Goal: Task Accomplishment & Management: Manage account settings

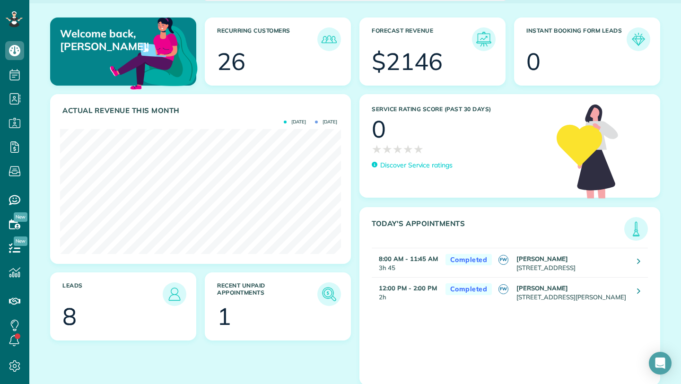
scroll to position [81, 0]
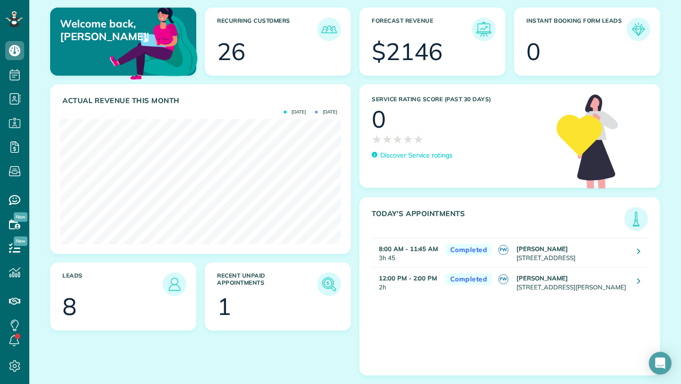
click at [264, 287] on h3 "Recent unpaid appointments" at bounding box center [267, 284] width 100 height 24
click at [338, 283] on img at bounding box center [329, 284] width 22 height 22
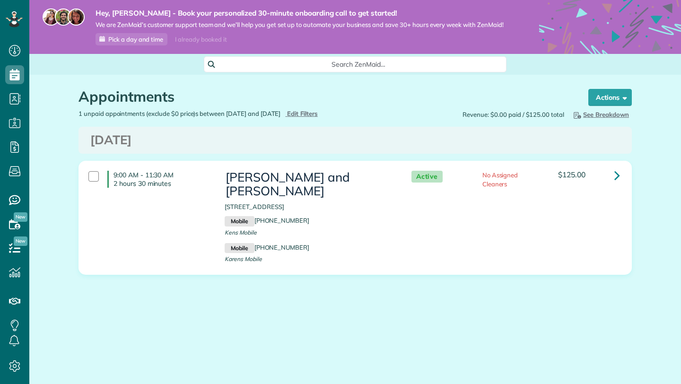
scroll to position [4, 4]
click at [494, 195] on div "9:00 AM - 11:30 AM 2 hours 30 minutes Ken and Karen Biggs 27956 West Main Stree…" at bounding box center [353, 218] width 545 height 104
click at [612, 179] on link at bounding box center [617, 175] width 19 height 19
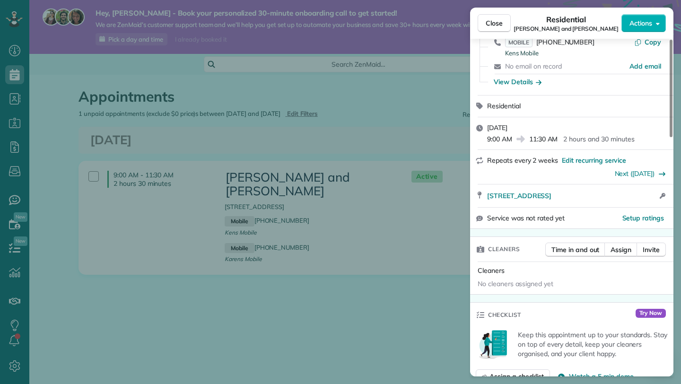
scroll to position [92, 0]
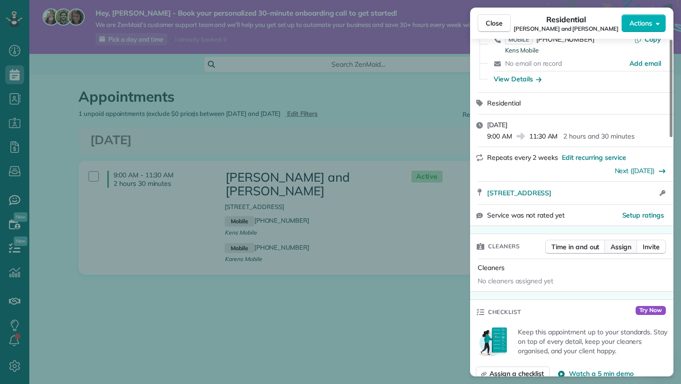
click at [626, 250] on span "Assign" at bounding box center [620, 246] width 21 height 9
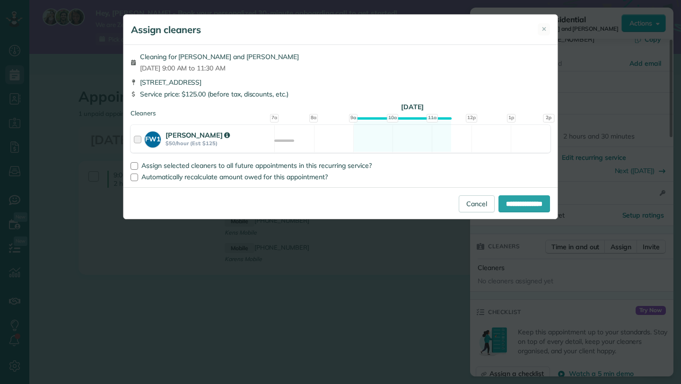
click at [288, 139] on div "FW1 Felicity Westphal $50/hour (Est: $125) Available" at bounding box center [340, 139] width 420 height 28
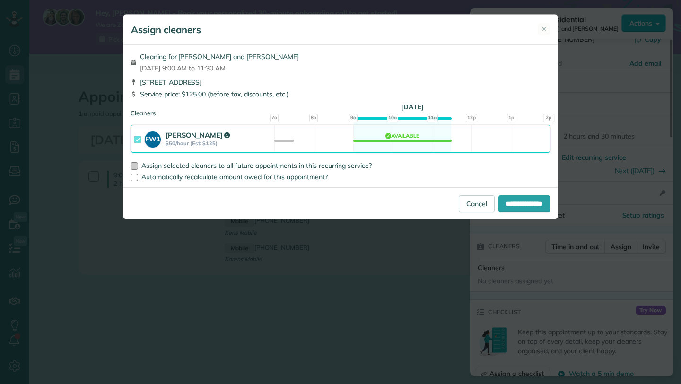
click at [293, 166] on span "Assign selected cleaners to all future appointments in this recurring service?" at bounding box center [256, 165] width 230 height 9
click at [523, 208] on input "**********" at bounding box center [524, 203] width 52 height 17
type input "**********"
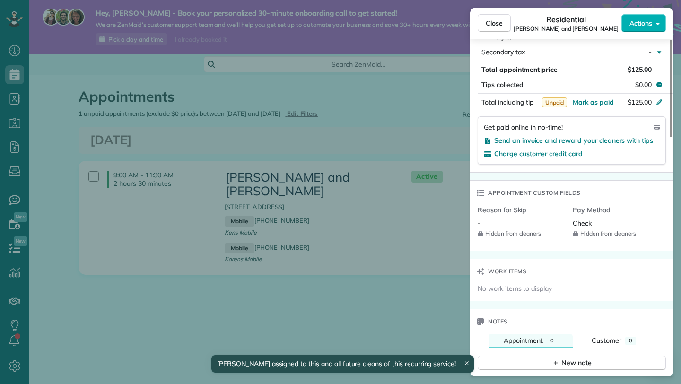
scroll to position [576, 0]
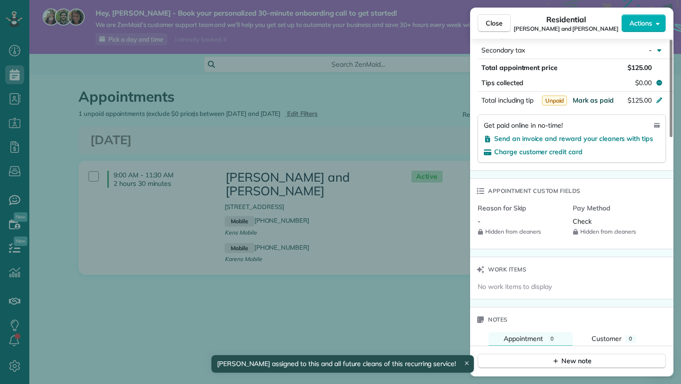
click at [585, 102] on span "Mark as paid" at bounding box center [593, 100] width 41 height 9
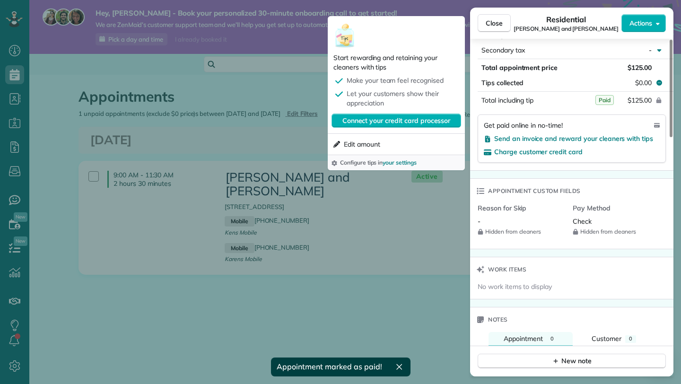
scroll to position [565, 0]
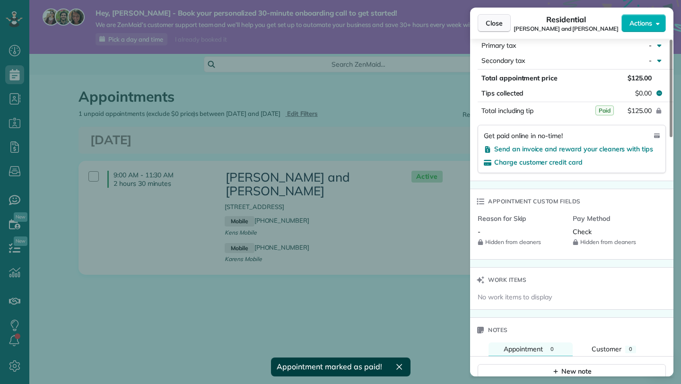
click at [507, 20] on button "Close" at bounding box center [494, 23] width 33 height 18
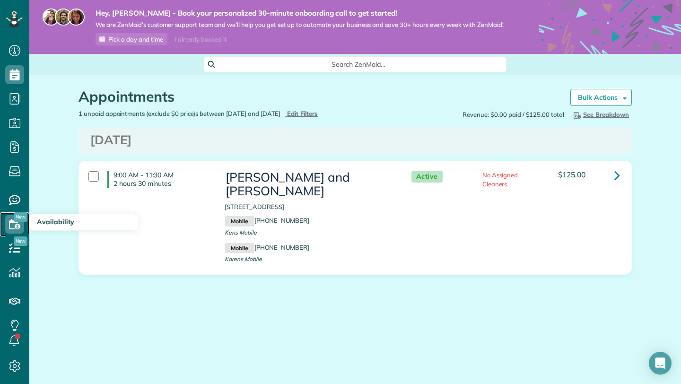
click at [17, 222] on use at bounding box center [14, 224] width 11 height 10
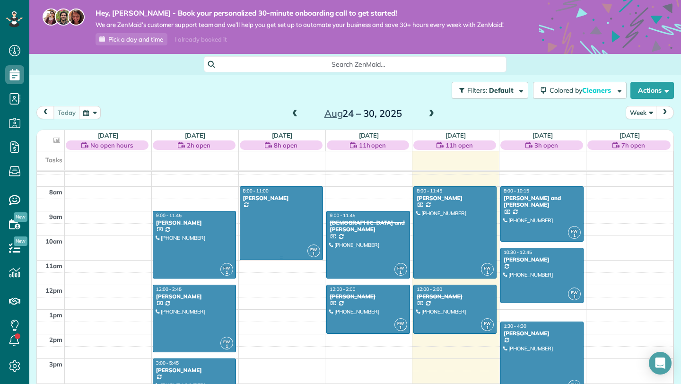
scroll to position [181, 0]
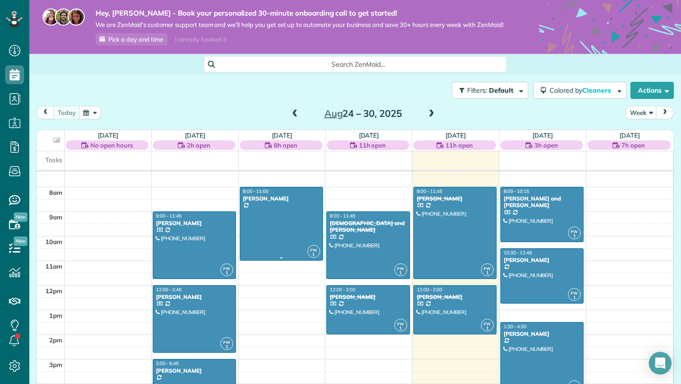
click at [295, 225] on div at bounding box center [281, 223] width 82 height 73
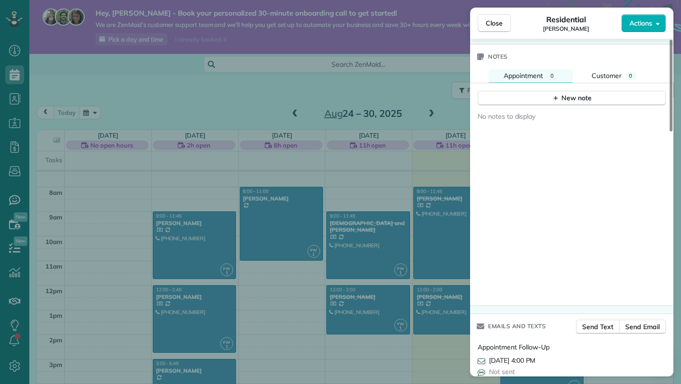
scroll to position [895, 0]
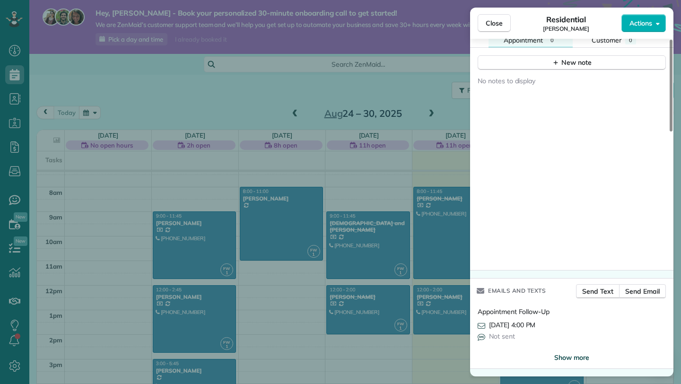
click at [565, 361] on span "Show more" at bounding box center [571, 357] width 35 height 9
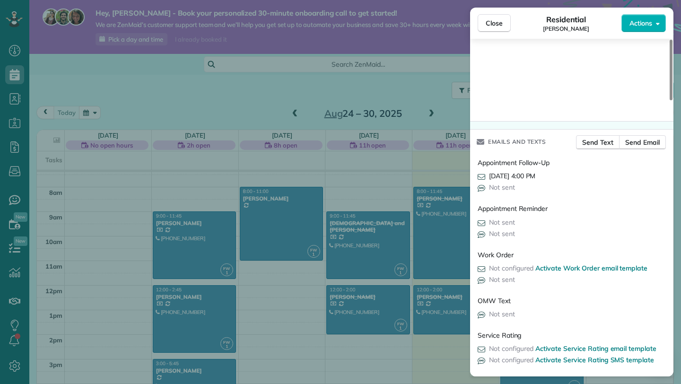
scroll to position [1047, 0]
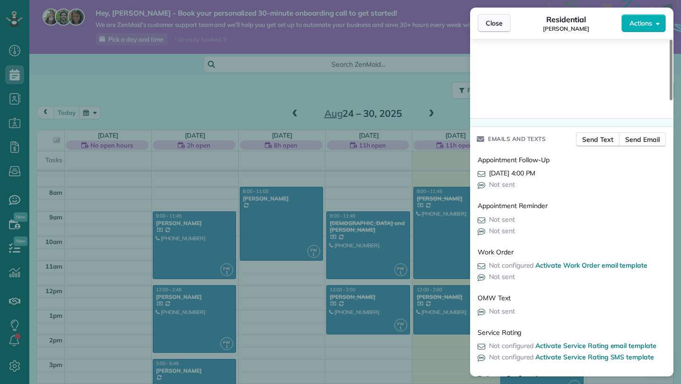
click at [504, 30] on button "Close" at bounding box center [494, 23] width 33 height 18
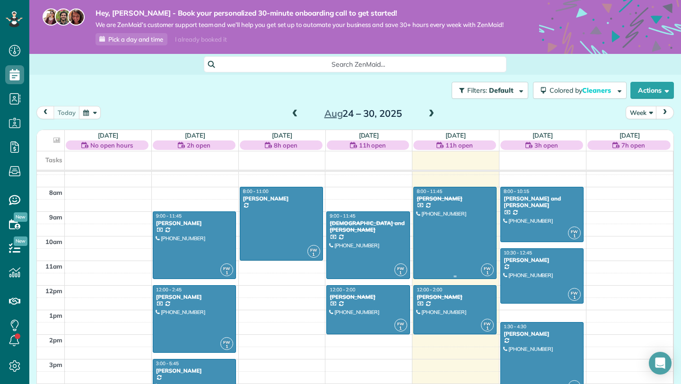
click at [436, 238] on div at bounding box center [455, 232] width 82 height 91
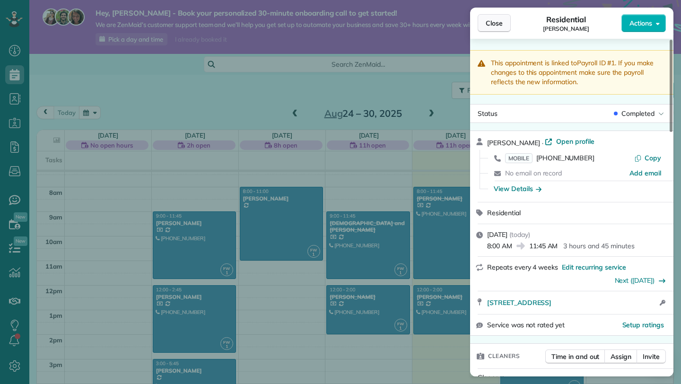
click at [501, 21] on span "Close" at bounding box center [494, 22] width 17 height 9
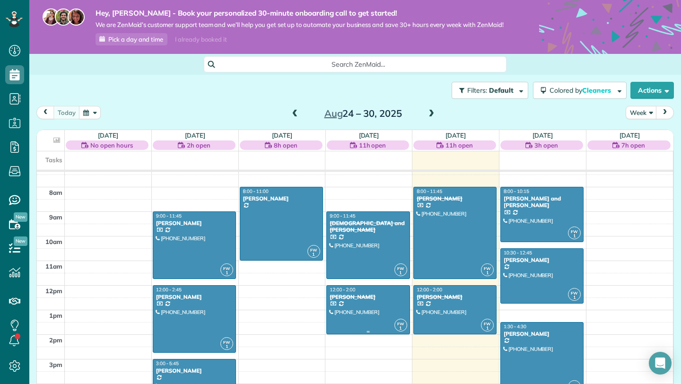
click at [379, 320] on div at bounding box center [368, 310] width 82 height 48
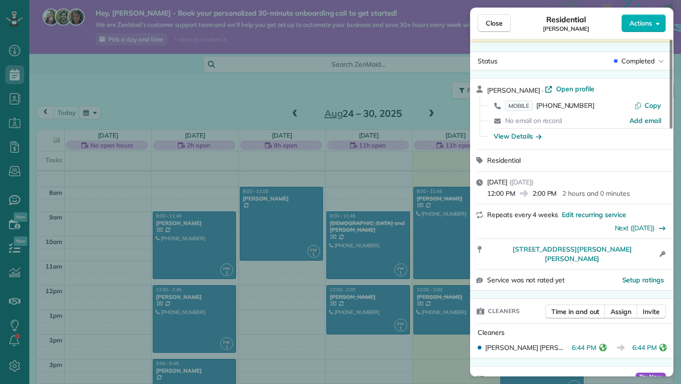
scroll to position [10, 0]
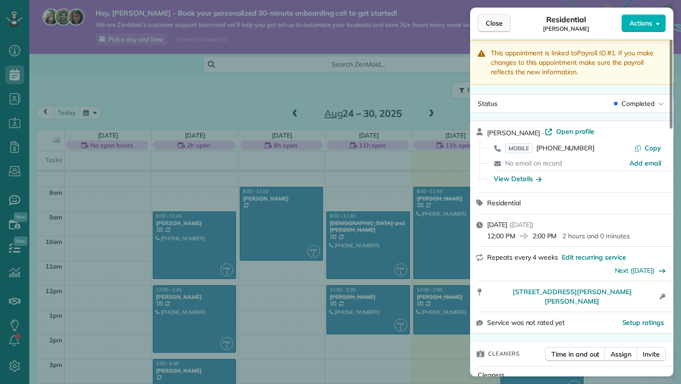
click at [487, 27] on span "Close" at bounding box center [494, 22] width 17 height 9
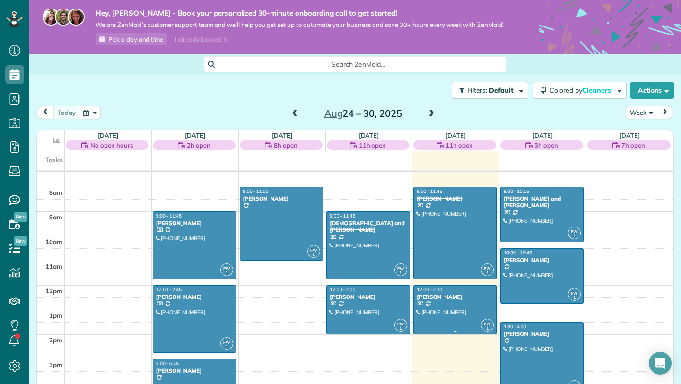
click at [464, 301] on div at bounding box center [455, 310] width 82 height 48
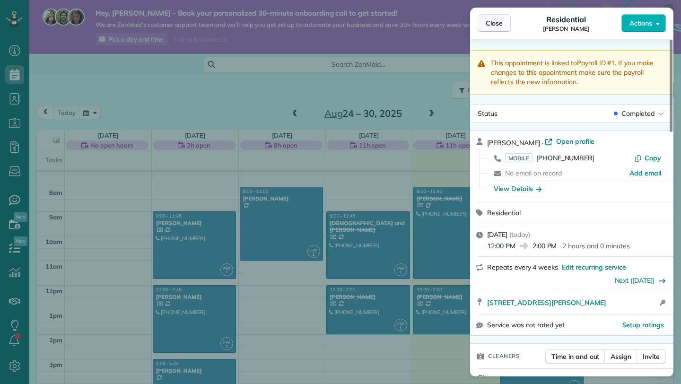
click at [498, 23] on span "Close" at bounding box center [494, 22] width 17 height 9
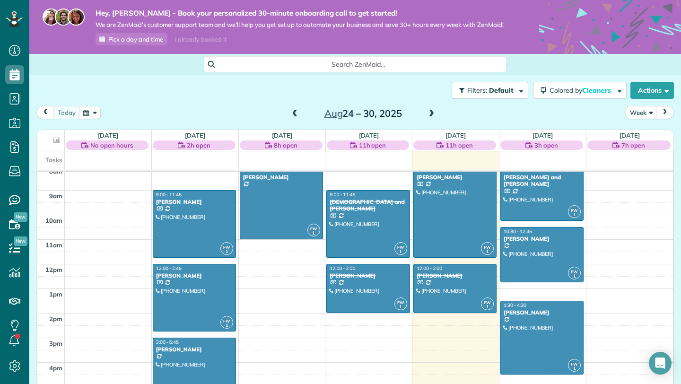
scroll to position [202, 0]
click at [434, 110] on span at bounding box center [431, 114] width 10 height 9
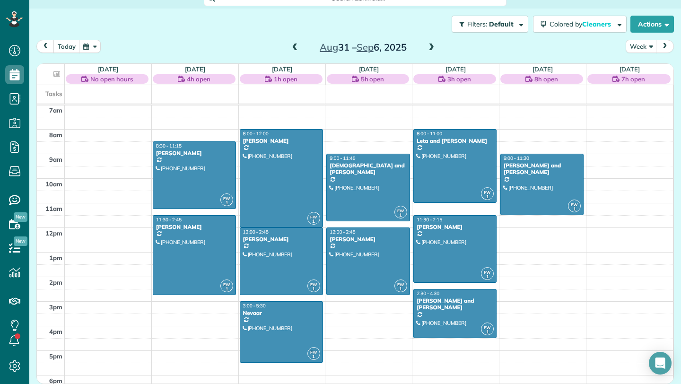
scroll to position [66, 0]
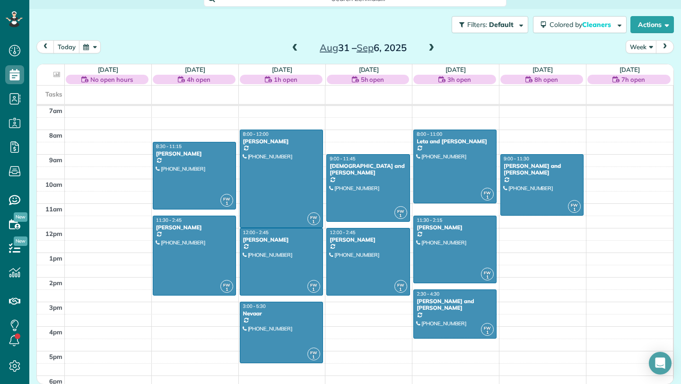
click at [434, 48] on span at bounding box center [431, 48] width 10 height 9
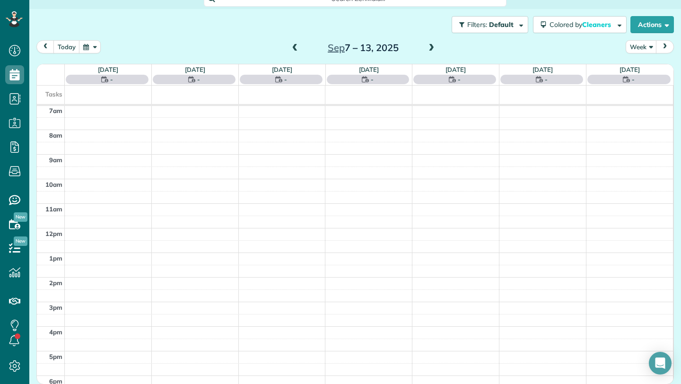
scroll to position [65, 0]
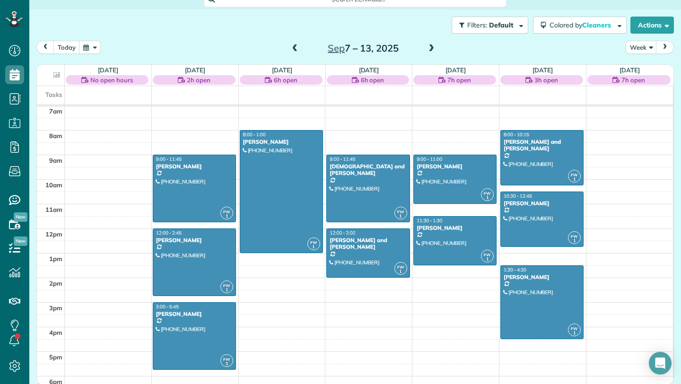
click at [291, 52] on span at bounding box center [295, 48] width 10 height 9
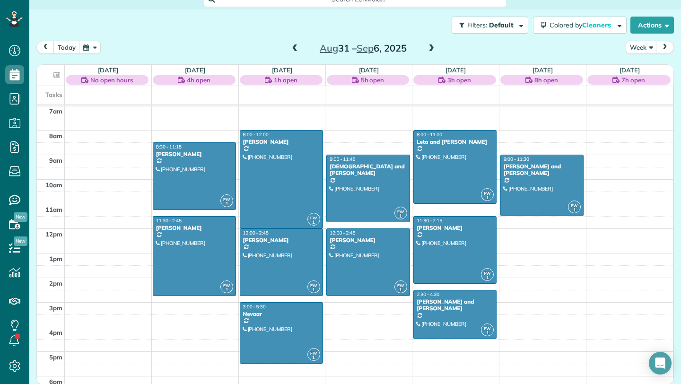
click at [542, 190] on div at bounding box center [542, 185] width 82 height 61
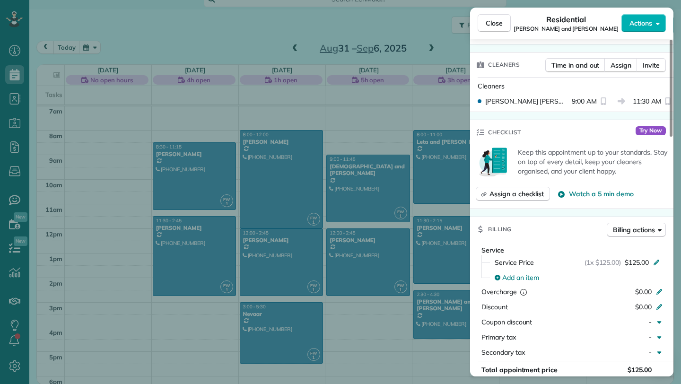
scroll to position [277, 0]
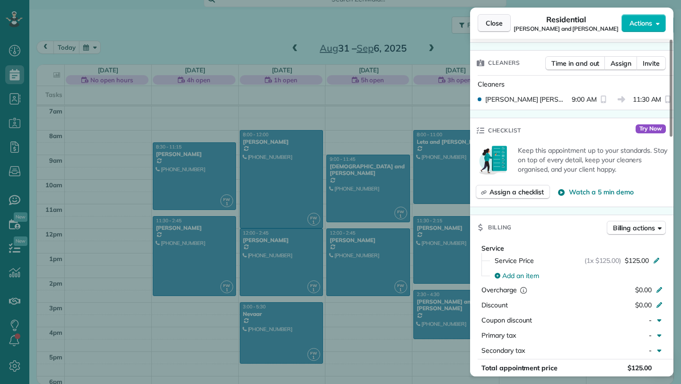
click at [500, 24] on span "Close" at bounding box center [494, 22] width 17 height 9
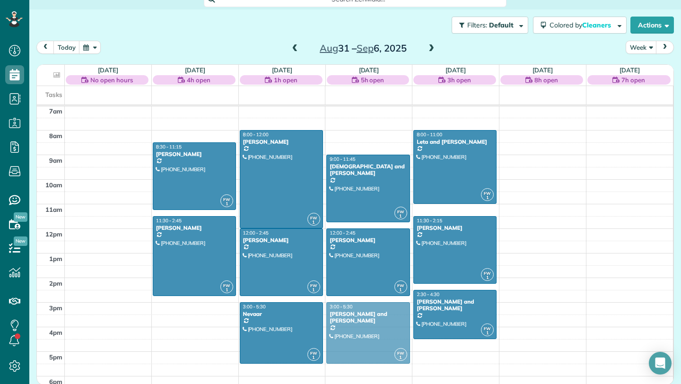
drag, startPoint x: 531, startPoint y: 190, endPoint x: 365, endPoint y: 336, distance: 221.1
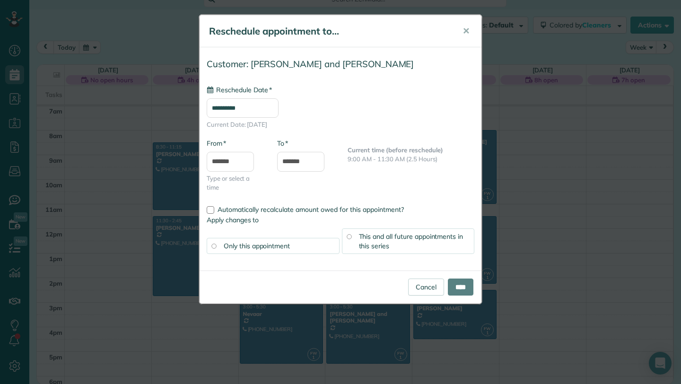
type input "**********"
click at [456, 292] on input "****" at bounding box center [461, 286] width 26 height 17
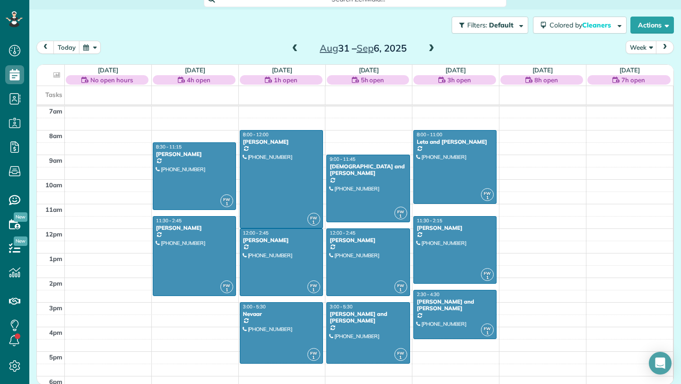
click at [433, 45] on span at bounding box center [431, 48] width 10 height 9
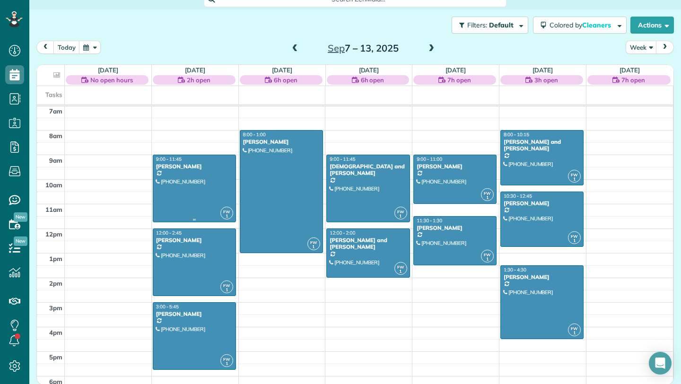
click at [209, 186] on div at bounding box center [194, 188] width 82 height 67
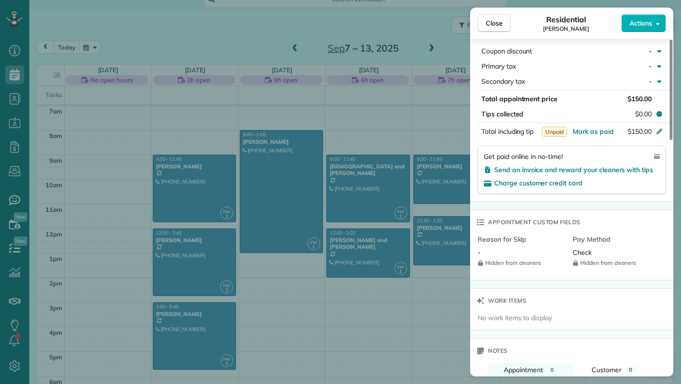
scroll to position [529, 0]
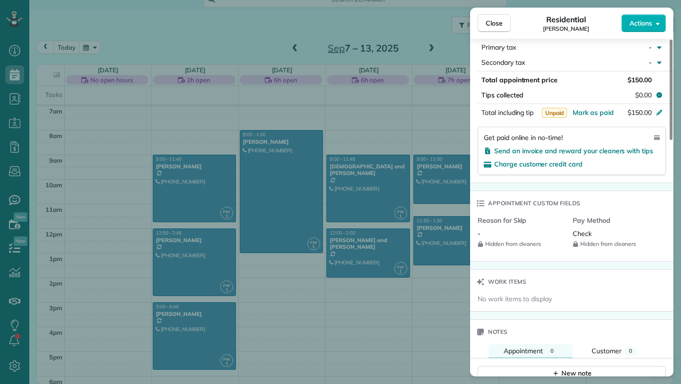
click at [518, 220] on span "Reason for Skip" at bounding box center [521, 220] width 87 height 9
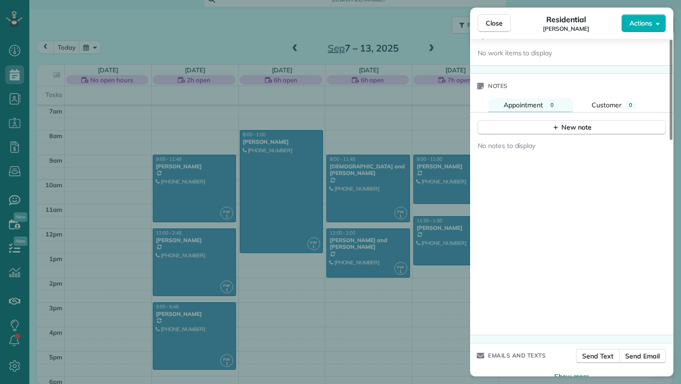
scroll to position [793, 0]
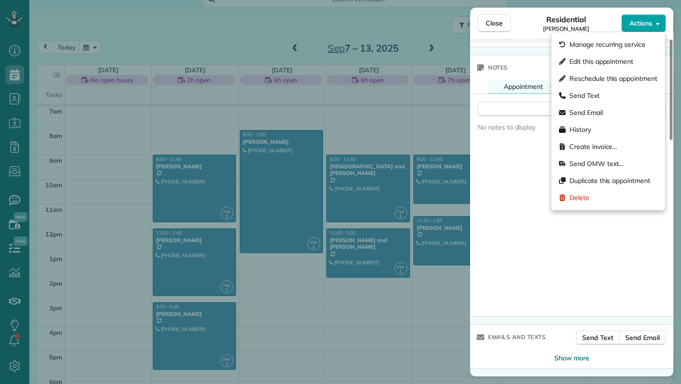
click at [643, 27] on span "Actions" at bounding box center [640, 22] width 23 height 9
click at [485, 29] on button "Close" at bounding box center [494, 23] width 33 height 18
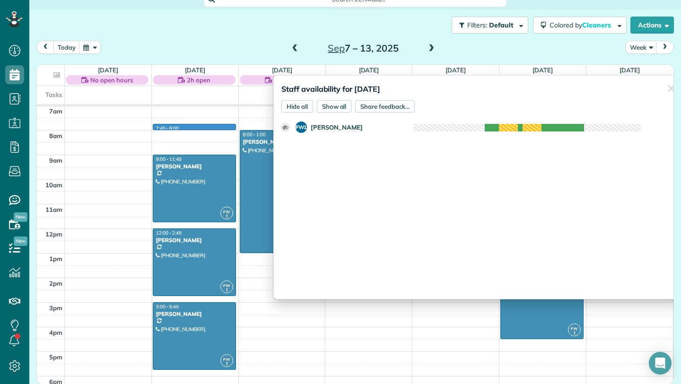
click at [157, 124] on div "12am 1am 2am 3am 4am 5am 6am 7am 8am 9am 10am 11am 12pm 1pm 2pm 3pm 4pm 5pm 6pm…" at bounding box center [355, 229] width 636 height 590
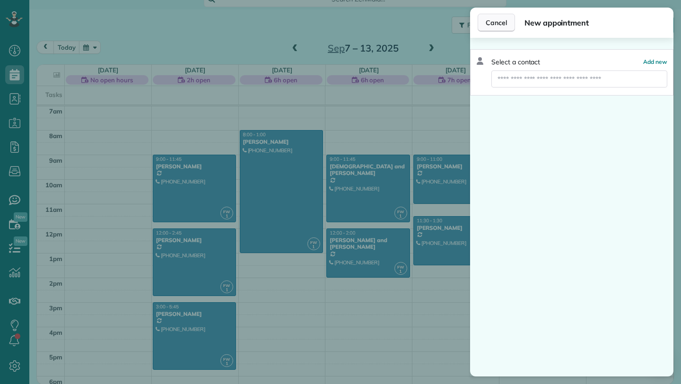
click at [503, 21] on span "Cancel" at bounding box center [496, 22] width 21 height 9
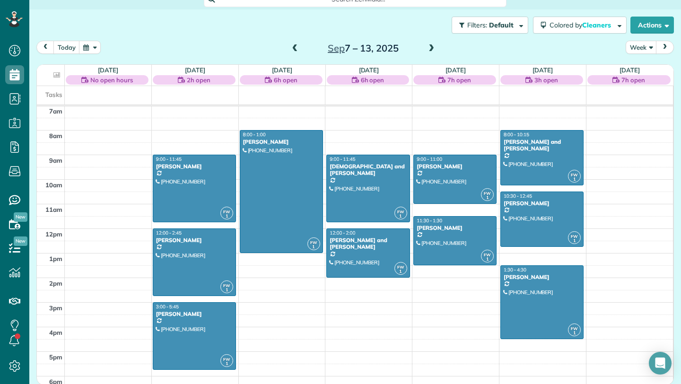
click at [429, 48] on span at bounding box center [431, 48] width 10 height 9
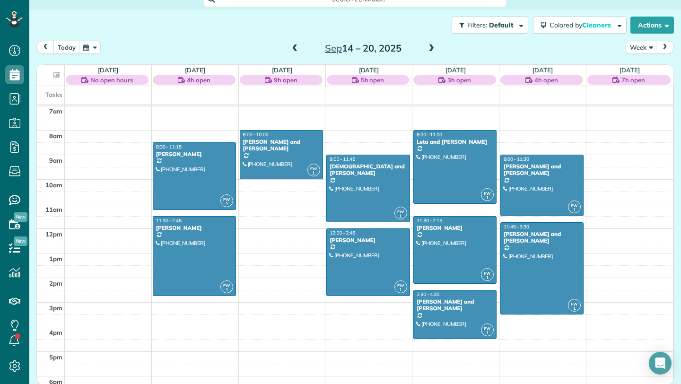
click at [292, 45] on span at bounding box center [295, 48] width 10 height 9
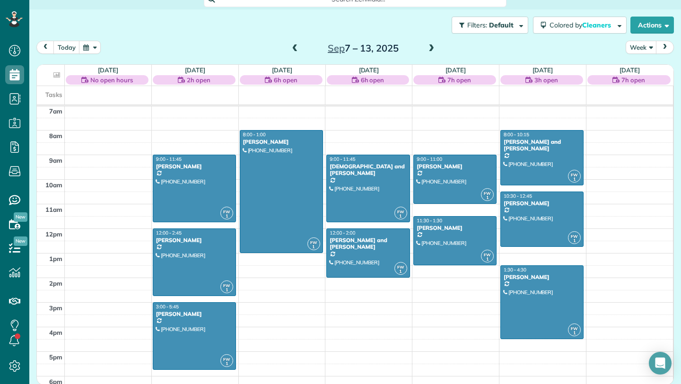
click at [435, 48] on span at bounding box center [431, 48] width 10 height 9
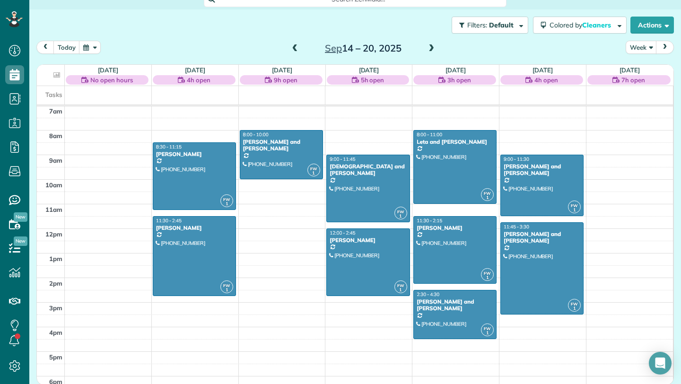
click at [434, 49] on span at bounding box center [431, 48] width 10 height 9
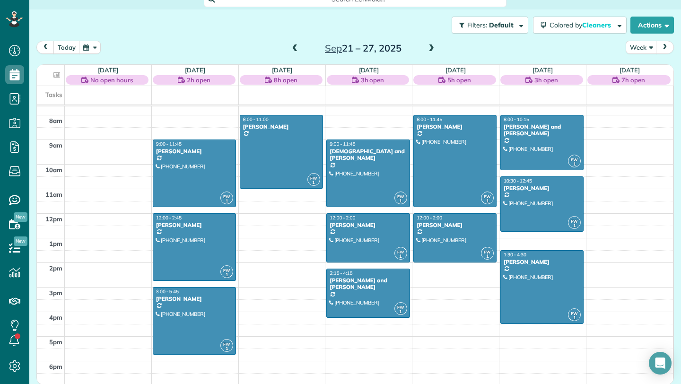
scroll to position [187, 0]
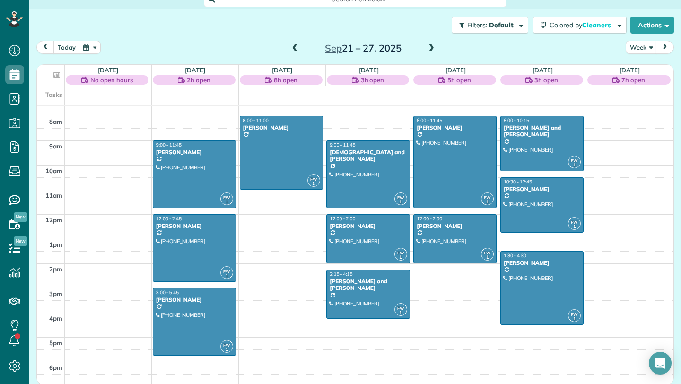
click at [290, 51] on span at bounding box center [295, 48] width 10 height 9
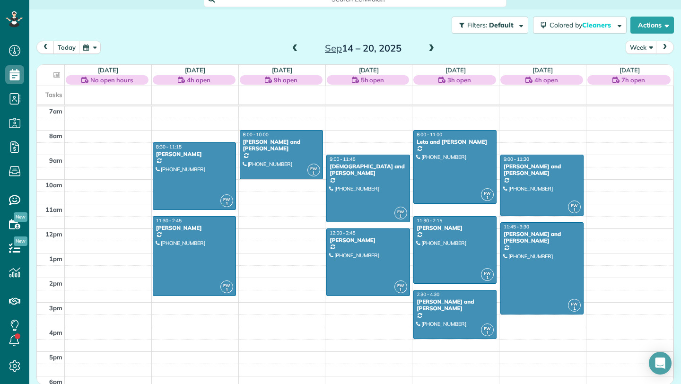
click at [290, 51] on span at bounding box center [295, 48] width 10 height 9
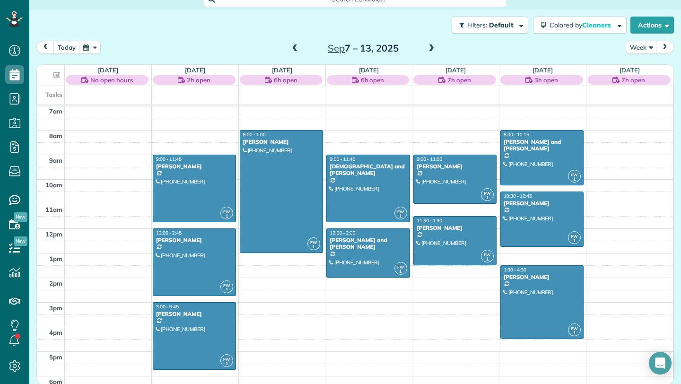
click at [431, 48] on span at bounding box center [431, 48] width 10 height 9
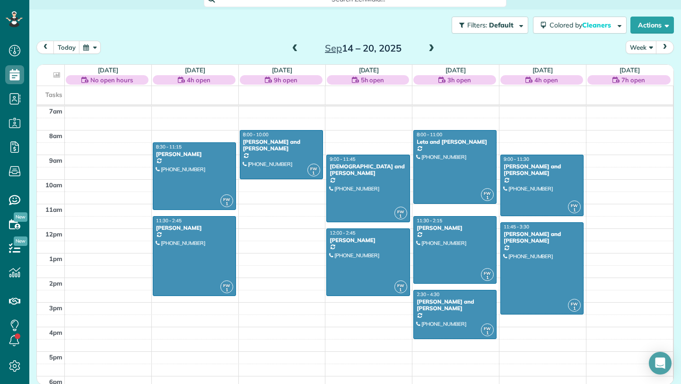
click at [431, 48] on span at bounding box center [431, 48] width 10 height 9
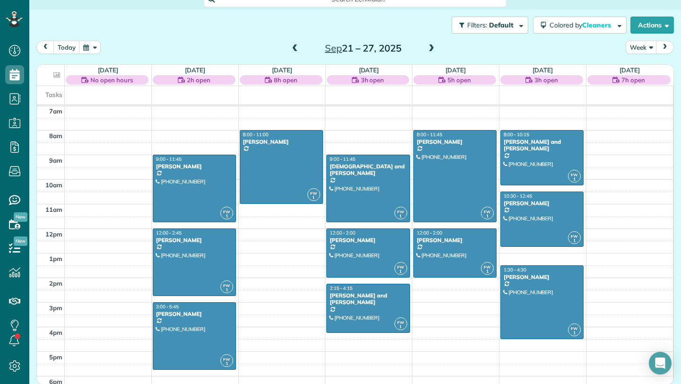
click at [431, 48] on span at bounding box center [431, 48] width 10 height 9
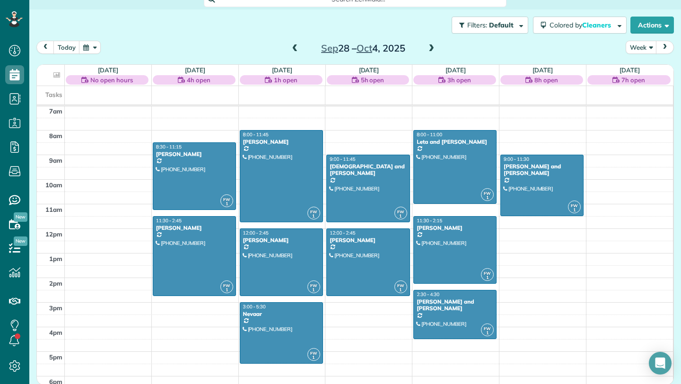
click at [431, 48] on span at bounding box center [431, 48] width 10 height 9
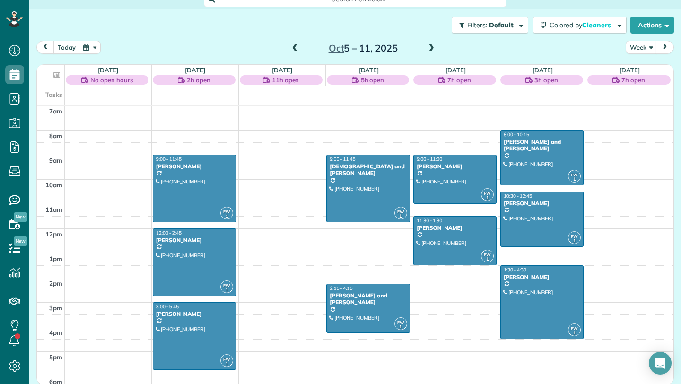
click at [431, 48] on span at bounding box center [431, 48] width 10 height 9
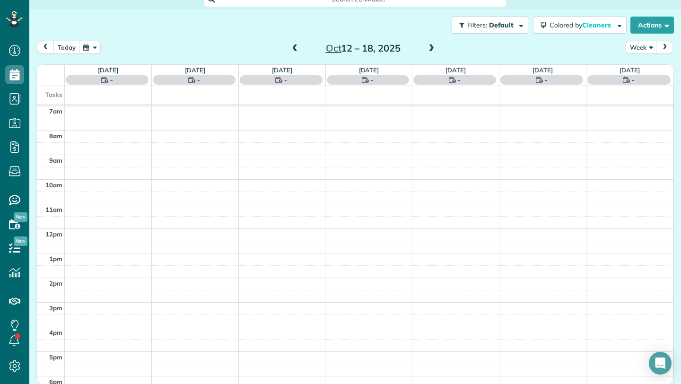
click at [431, 48] on span at bounding box center [431, 48] width 10 height 9
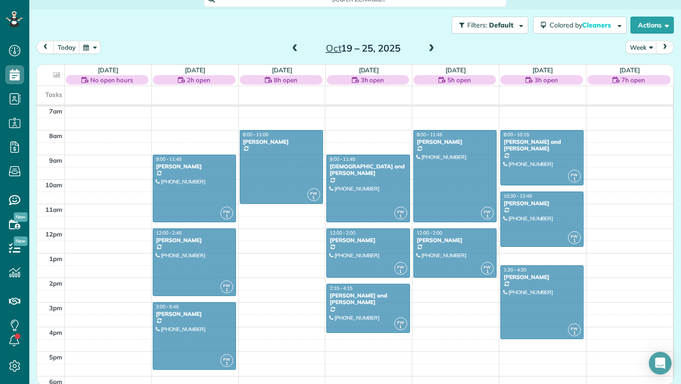
click at [294, 48] on span at bounding box center [295, 48] width 10 height 9
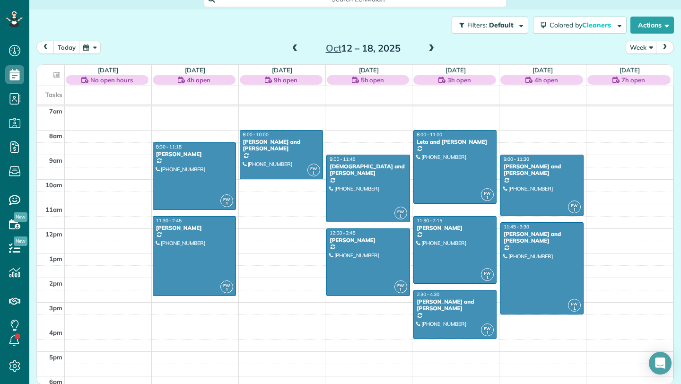
click at [294, 49] on span at bounding box center [295, 48] width 10 height 9
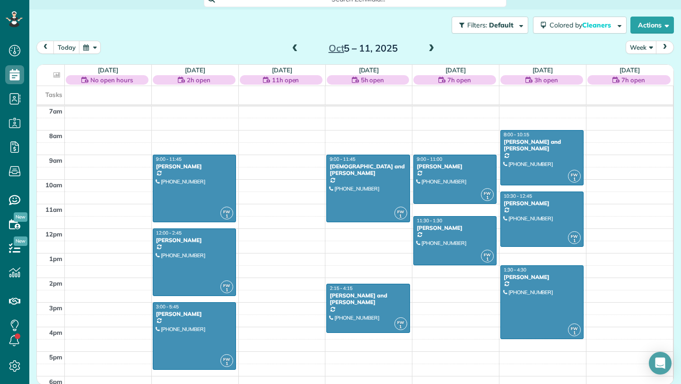
click at [294, 49] on span at bounding box center [295, 48] width 10 height 9
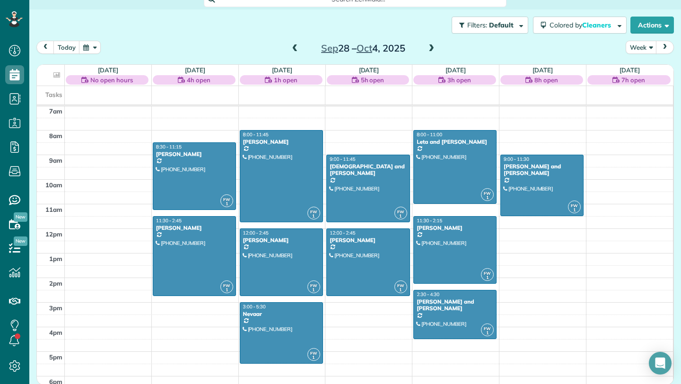
click at [294, 49] on span at bounding box center [295, 48] width 10 height 9
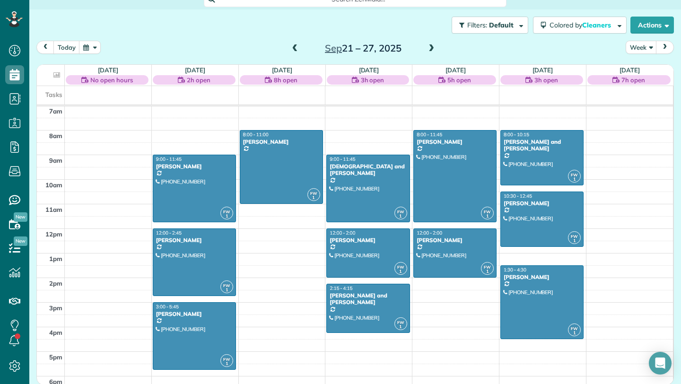
click at [295, 49] on span at bounding box center [295, 48] width 10 height 9
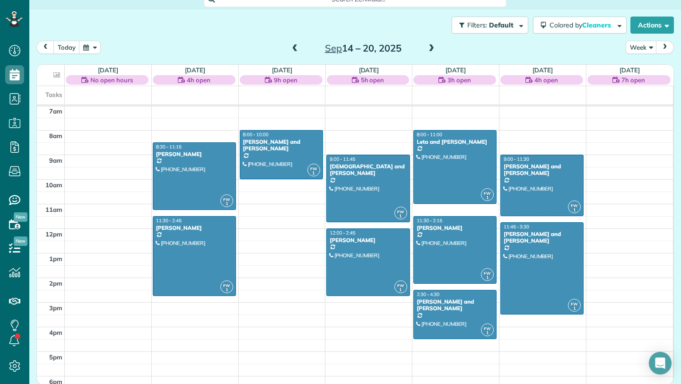
click at [295, 49] on span at bounding box center [295, 48] width 10 height 9
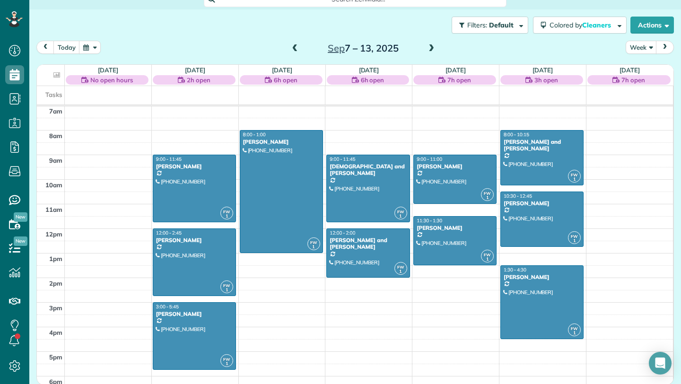
click at [426, 48] on span at bounding box center [431, 48] width 10 height 9
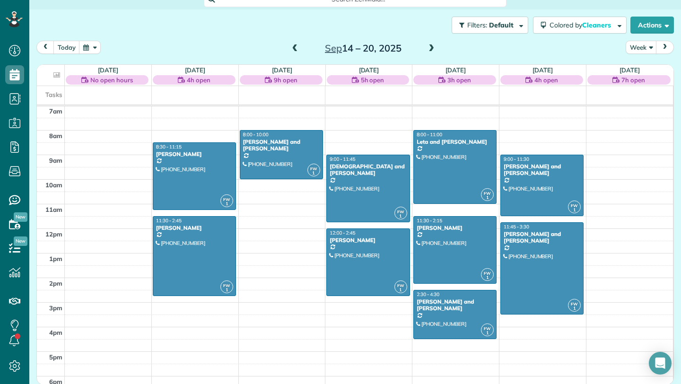
click at [290, 42] on span at bounding box center [295, 49] width 10 height 14
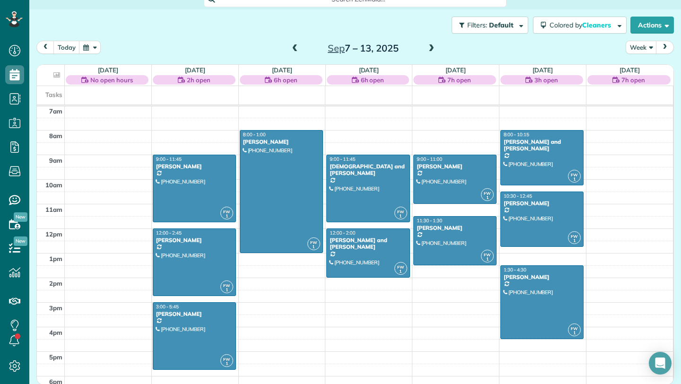
click at [429, 51] on span at bounding box center [431, 48] width 10 height 9
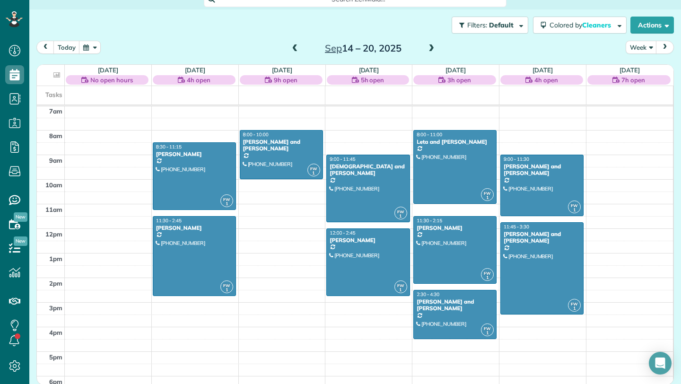
click at [295, 53] on span at bounding box center [295, 49] width 10 height 14
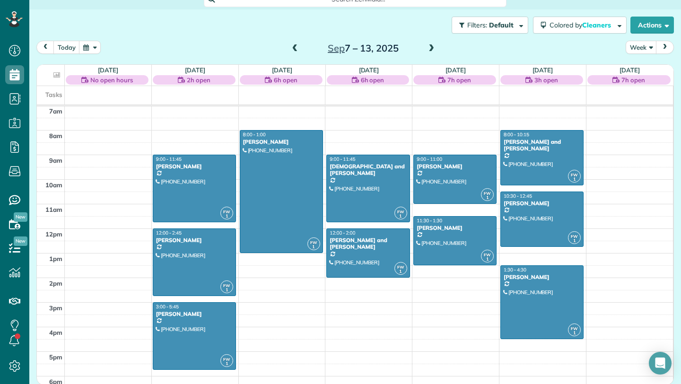
click at [295, 53] on span at bounding box center [295, 49] width 10 height 14
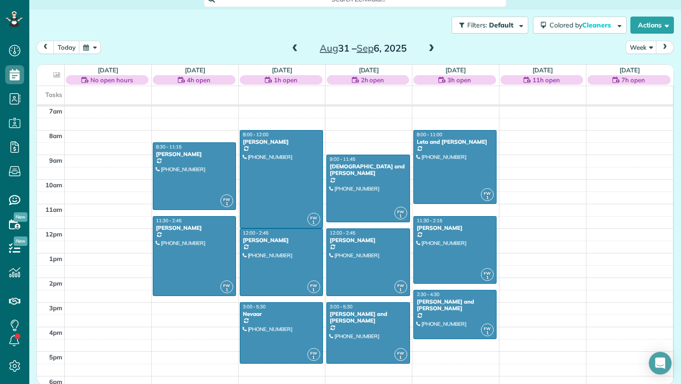
click at [429, 52] on span at bounding box center [431, 48] width 10 height 9
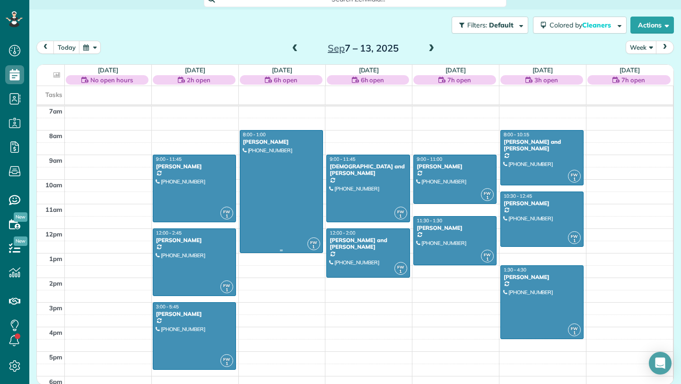
click at [248, 195] on div at bounding box center [281, 191] width 82 height 122
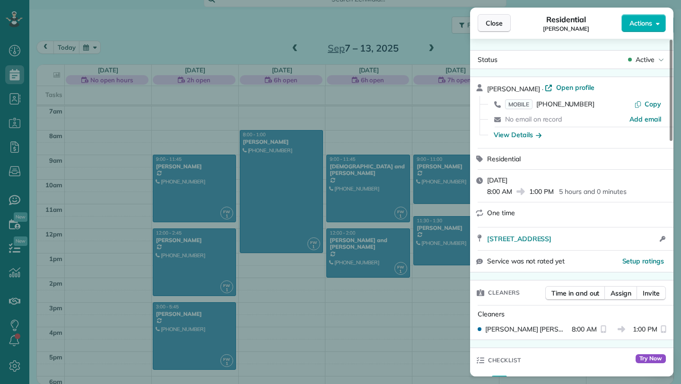
click at [499, 21] on span "Close" at bounding box center [494, 22] width 17 height 9
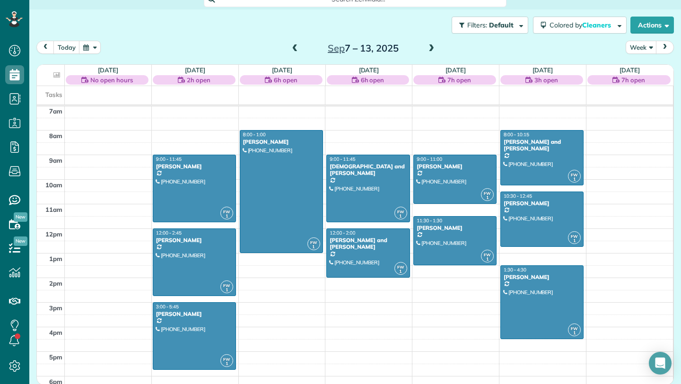
click at [435, 49] on span at bounding box center [431, 48] width 10 height 9
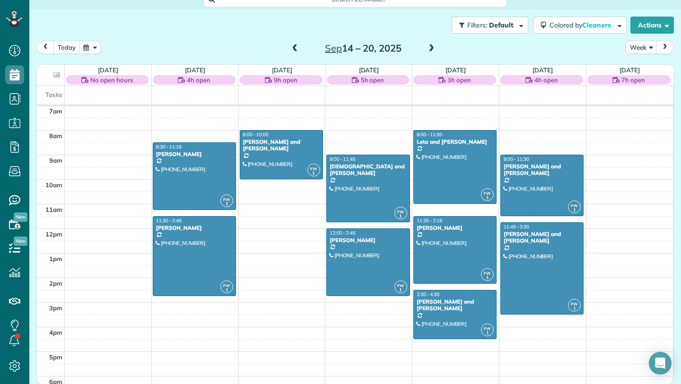
click at [291, 46] on span at bounding box center [295, 48] width 10 height 9
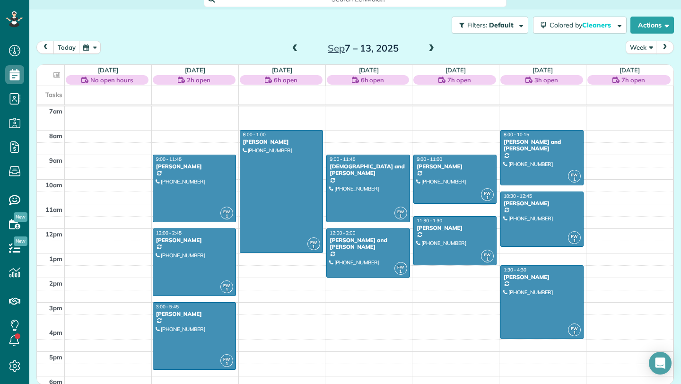
click at [431, 52] on span at bounding box center [431, 48] width 10 height 9
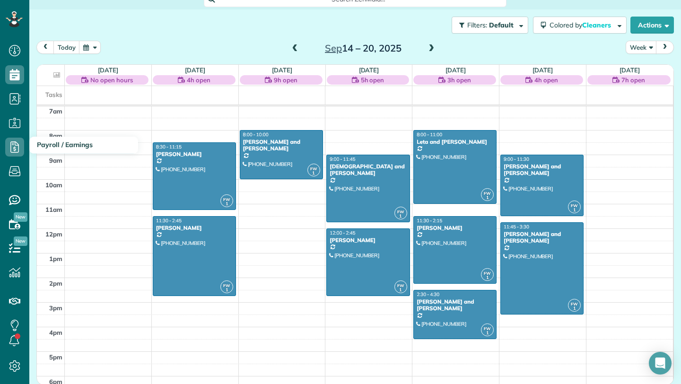
click at [41, 149] on h3 "Payroll / Earnings" at bounding box center [83, 145] width 109 height 17
click at [74, 148] on span "Payroll / Earnings" at bounding box center [65, 144] width 56 height 9
click at [17, 147] on icon at bounding box center [14, 147] width 19 height 19
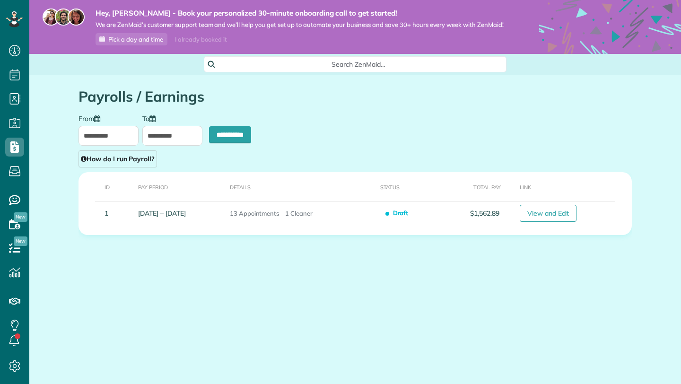
scroll to position [4, 4]
click at [20, 234] on span "Availability" at bounding box center [14, 234] width 19 height 0
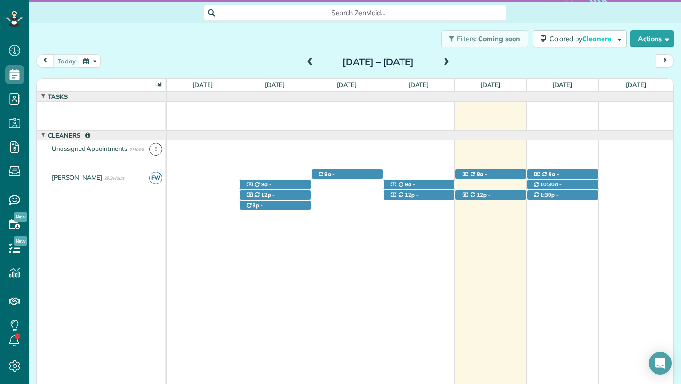
scroll to position [52, 0]
click at [669, 61] on button "next" at bounding box center [665, 60] width 18 height 13
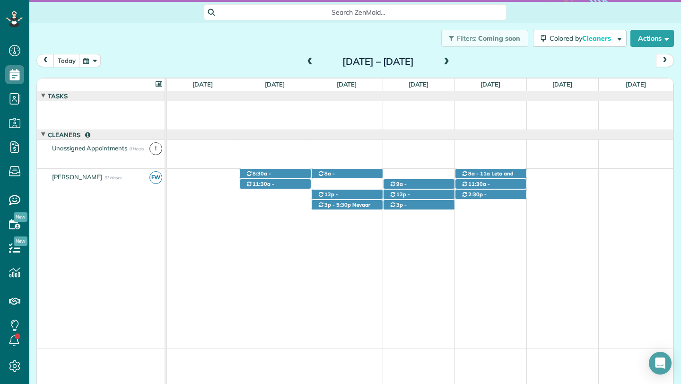
click at [669, 61] on button "next" at bounding box center [665, 60] width 18 height 13
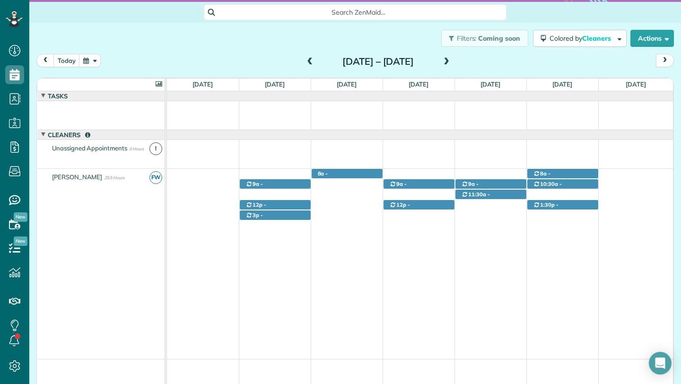
click at [305, 62] on span at bounding box center [310, 62] width 10 height 9
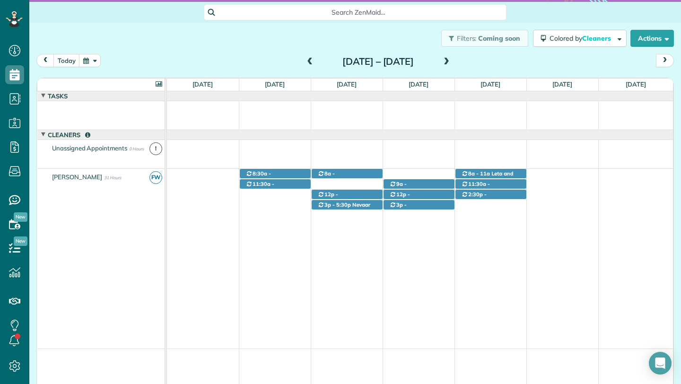
click at [305, 62] on span at bounding box center [310, 62] width 10 height 9
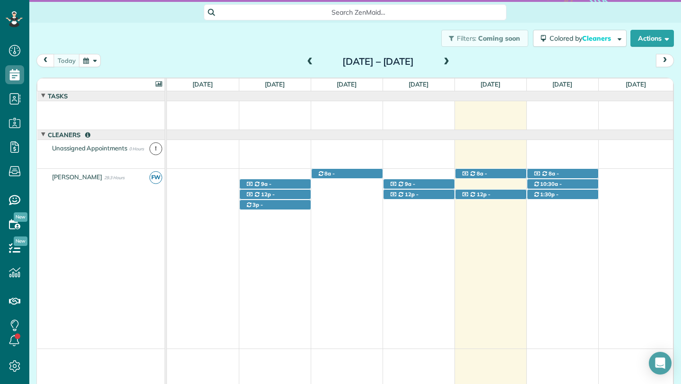
click at [305, 62] on span at bounding box center [310, 62] width 10 height 9
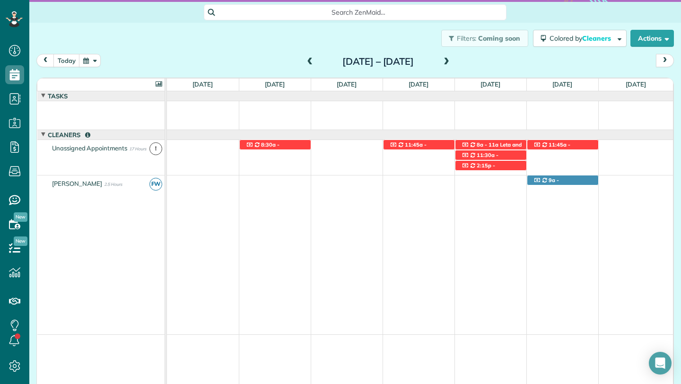
click at [452, 62] on span at bounding box center [446, 62] width 10 height 9
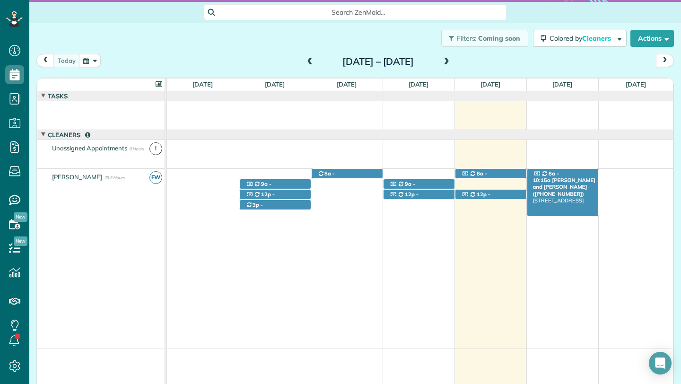
click at [553, 176] on span "8a - 10:15a" at bounding box center [546, 176] width 26 height 13
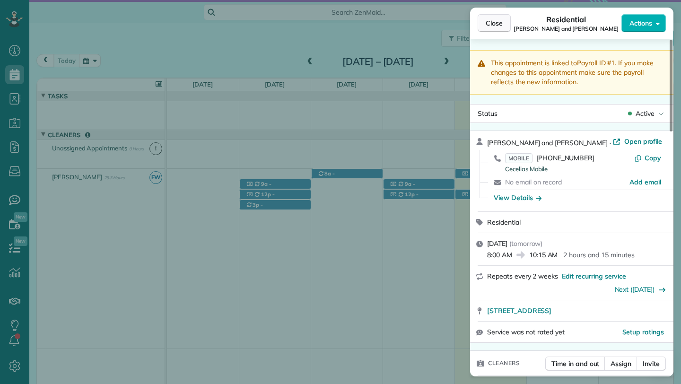
click at [489, 24] on span "Close" at bounding box center [494, 22] width 17 height 9
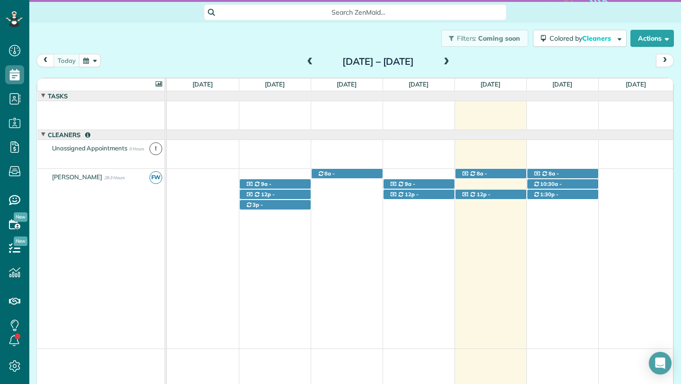
click at [452, 60] on span at bounding box center [446, 62] width 10 height 9
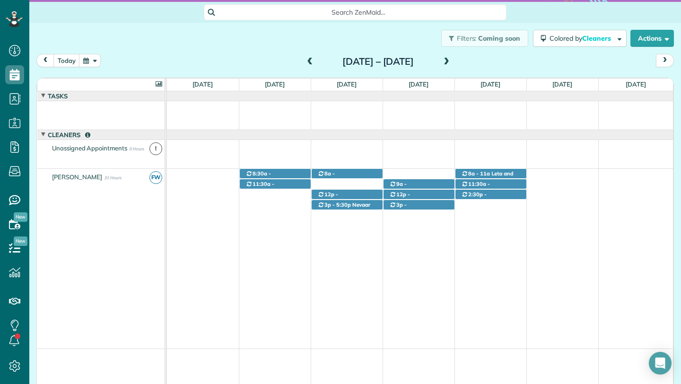
click at [452, 60] on span at bounding box center [446, 62] width 10 height 9
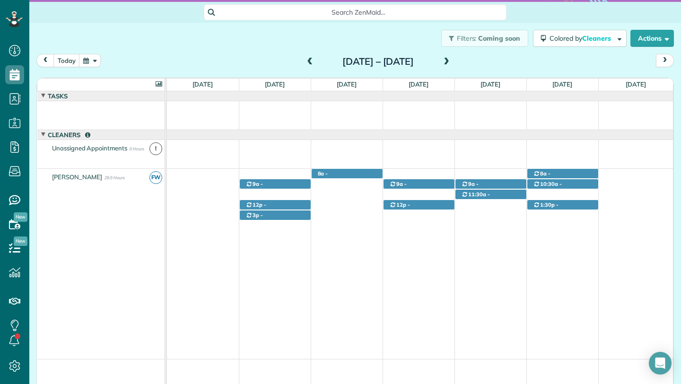
click at [452, 60] on span at bounding box center [446, 62] width 10 height 9
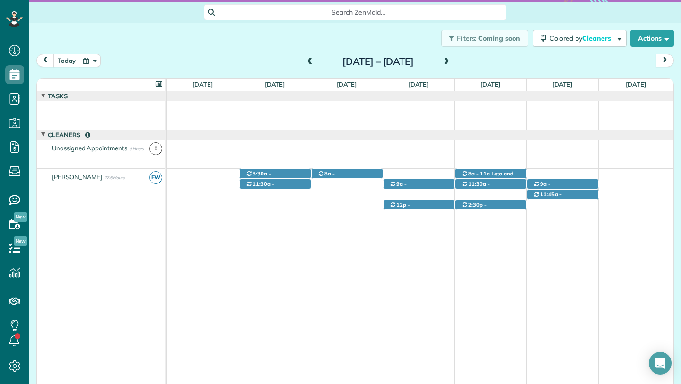
click at [305, 63] on span at bounding box center [310, 62] width 10 height 9
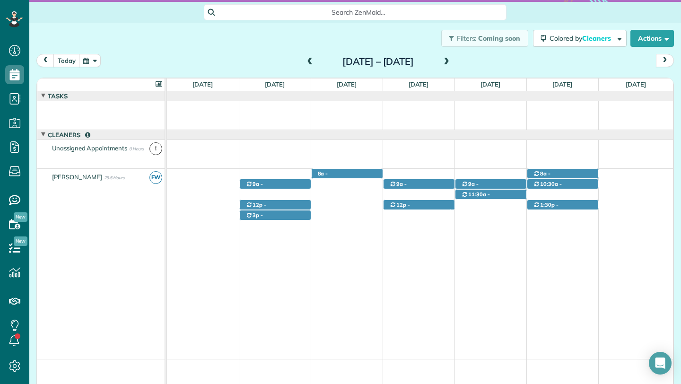
click at [305, 63] on span at bounding box center [310, 62] width 10 height 9
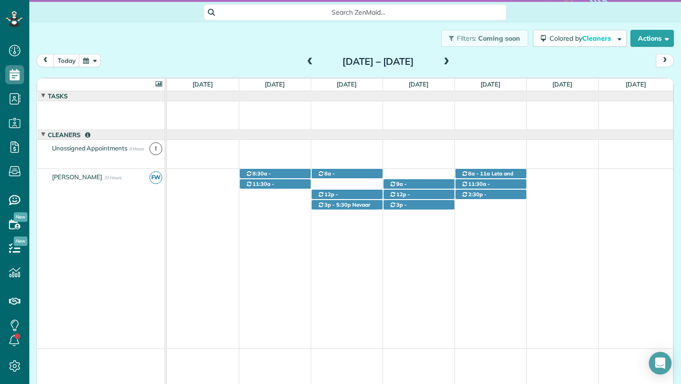
click at [452, 61] on span at bounding box center [446, 62] width 10 height 9
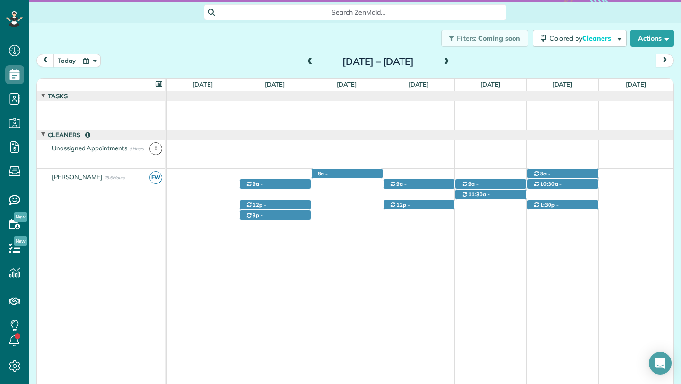
click at [452, 64] on span at bounding box center [446, 62] width 10 height 9
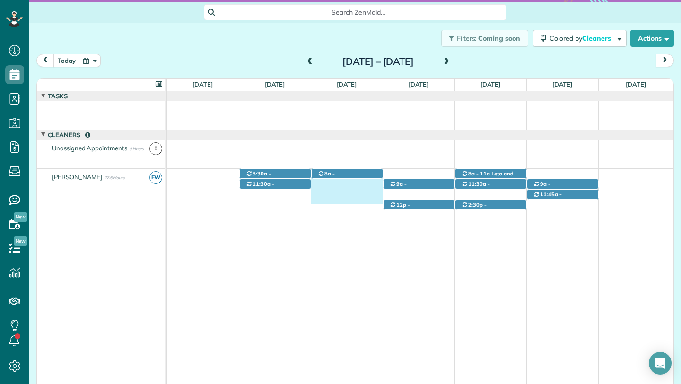
click at [324, 185] on div "8a - 11a Leta and Bill (+18479021755) 131 Lakeview Avenue - Wauconda, IL, 60084…" at bounding box center [420, 186] width 506 height 35
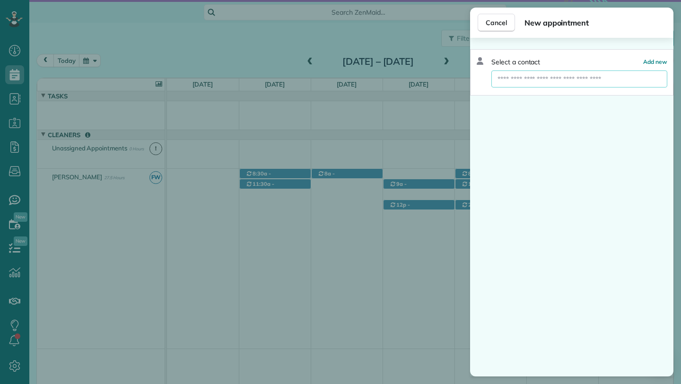
click at [559, 83] on input "text" at bounding box center [579, 78] width 176 height 17
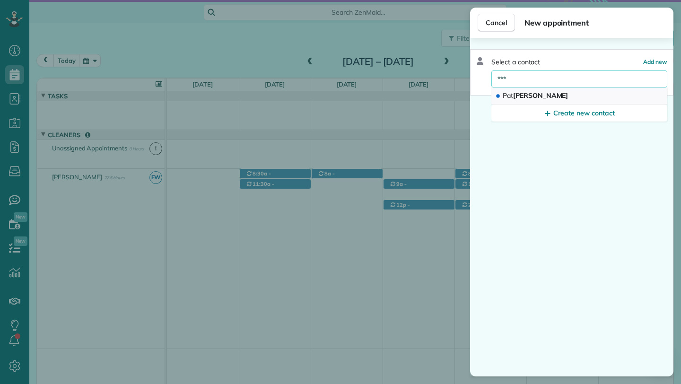
type input "***"
click at [574, 96] on button "Pat ty Schmiler" at bounding box center [579, 95] width 176 height 17
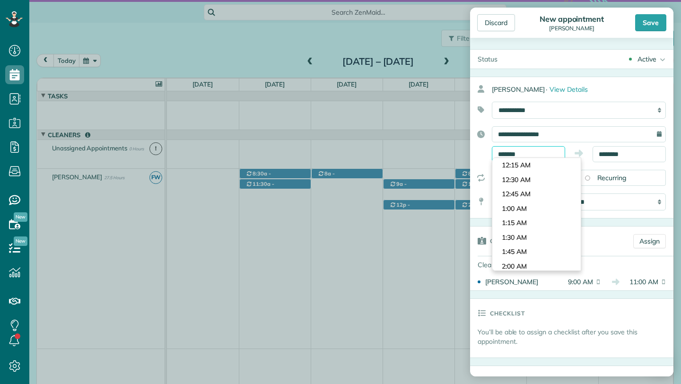
click at [503, 159] on body "Dashboard Scheduling Calendar View List View Dispatch View - Weekly scheduling …" at bounding box center [340, 192] width 681 height 384
type input "********"
click at [514, 235] on body "Dashboard Scheduling Calendar View List View Dispatch View - Weekly scheduling …" at bounding box center [340, 192] width 681 height 384
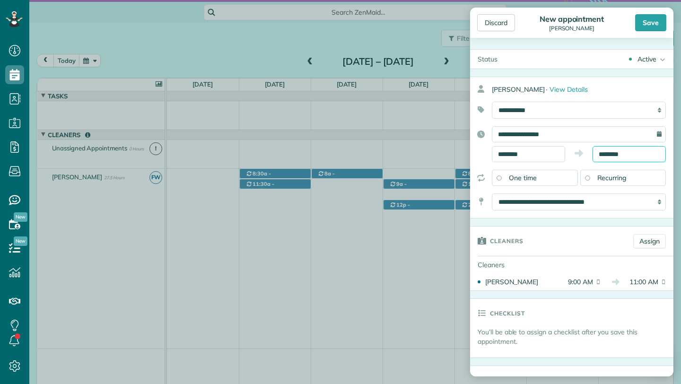
click at [606, 153] on input "********" at bounding box center [628, 154] width 73 height 16
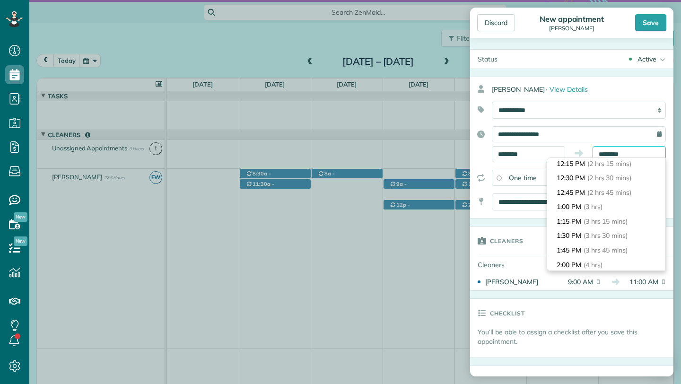
scroll to position [133, 0]
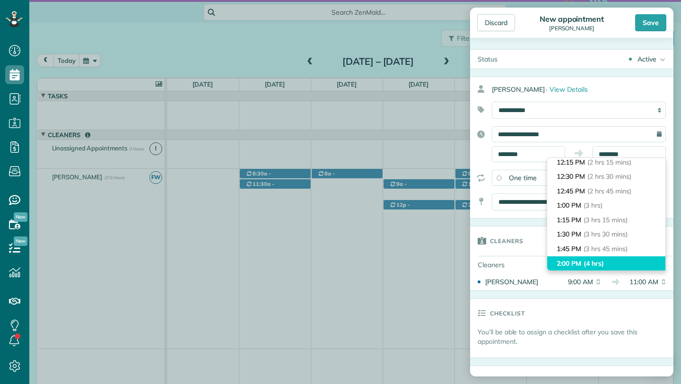
type input "*******"
click at [583, 263] on li "2:00 PM (4 hrs)" at bounding box center [606, 263] width 118 height 15
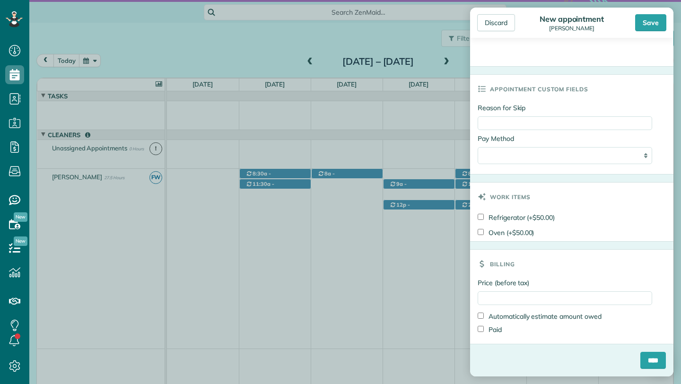
scroll to position [436, 0]
click at [568, 305] on div "Price (before tax) Automatically estimate amount owed Paid" at bounding box center [571, 311] width 203 height 66
click at [568, 296] on input "Price (before tax)" at bounding box center [565, 298] width 174 height 14
type input "***"
click at [644, 354] on input "****" at bounding box center [653, 360] width 26 height 17
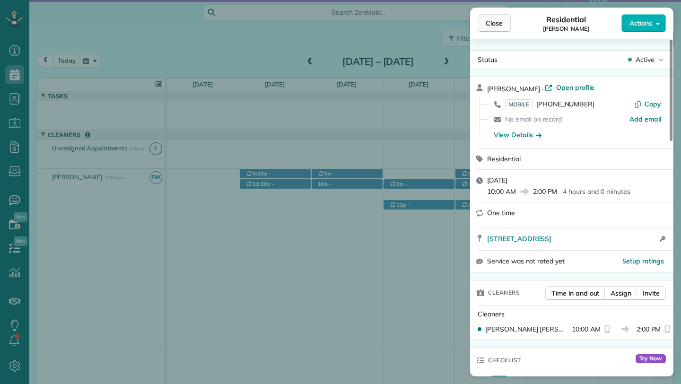
click at [503, 27] on button "Close" at bounding box center [494, 23] width 33 height 18
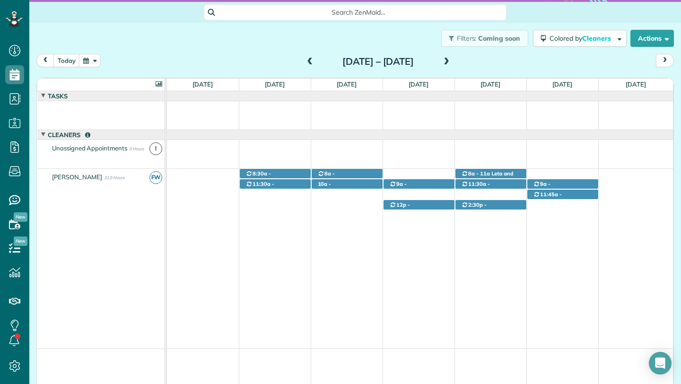
click at [452, 61] on span at bounding box center [446, 62] width 10 height 9
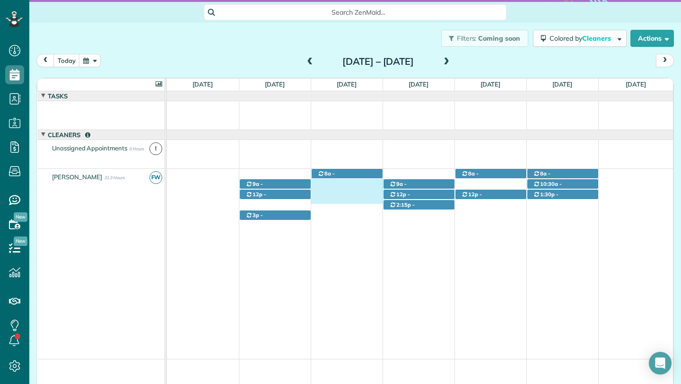
click at [349, 190] on div "8a - 11a Katrini Goodwin 221 3rd Street - Crystal Lake, IL, 60014 3p - 5:45p Ka…" at bounding box center [420, 186] width 506 height 35
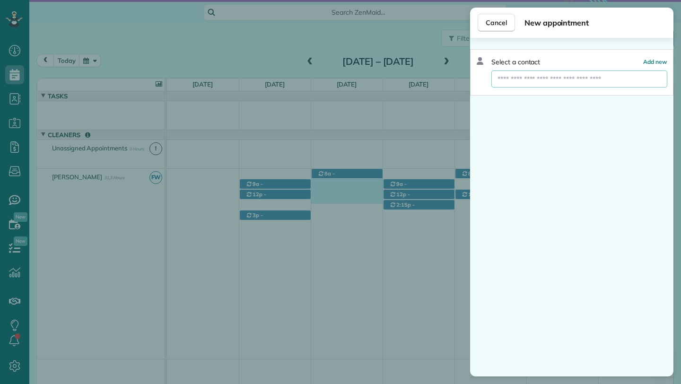
click at [582, 82] on input "text" at bounding box center [579, 78] width 176 height 17
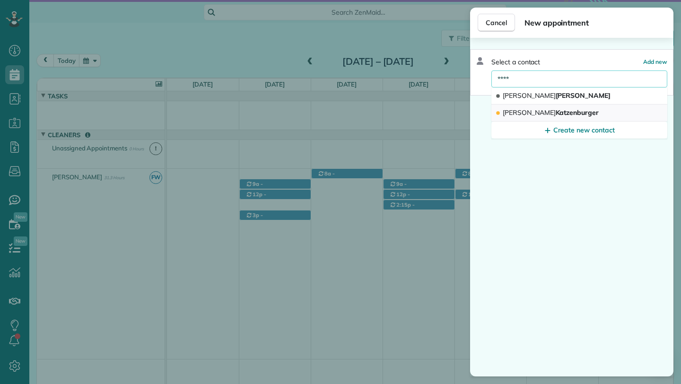
type input "****"
click at [585, 111] on button "Lisa Katzenburger" at bounding box center [579, 112] width 176 height 17
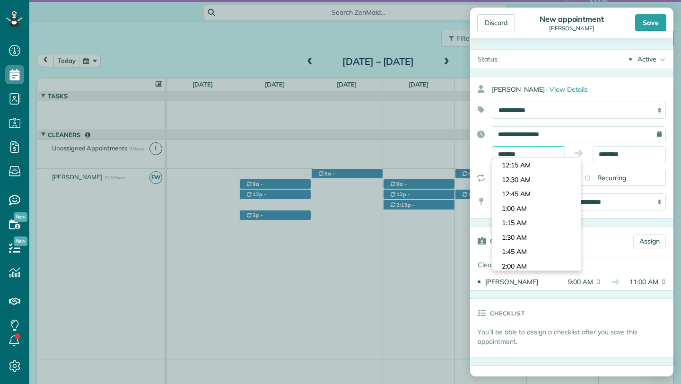
click at [540, 154] on input "*******" at bounding box center [528, 154] width 73 height 16
type input "********"
click at [536, 210] on body "Dashboard Scheduling Calendar View List View Dispatch View - Weekly scheduling …" at bounding box center [340, 192] width 681 height 384
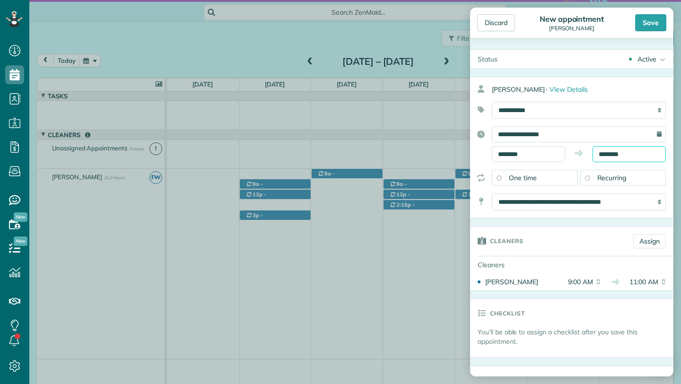
click at [613, 157] on body "Dashboard Scheduling Calendar View List View Dispatch View - Weekly scheduling …" at bounding box center [340, 192] width 681 height 384
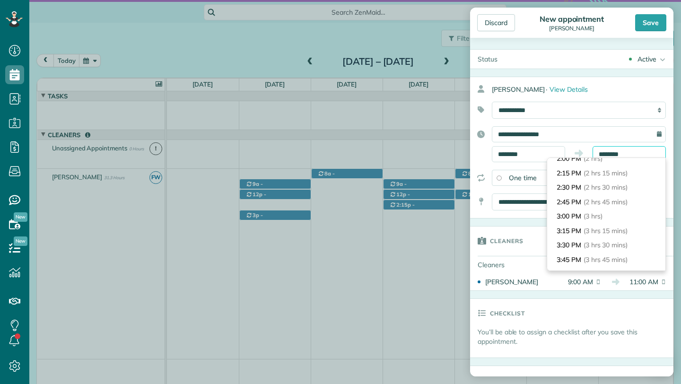
scroll to position [133, 0]
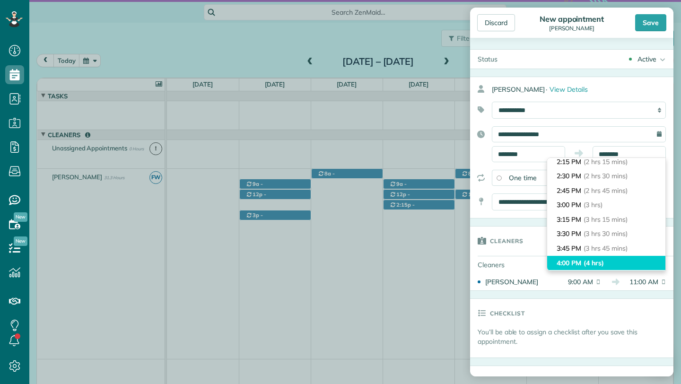
type input "*******"
click at [588, 261] on span "(4 hrs)" at bounding box center [593, 263] width 20 height 9
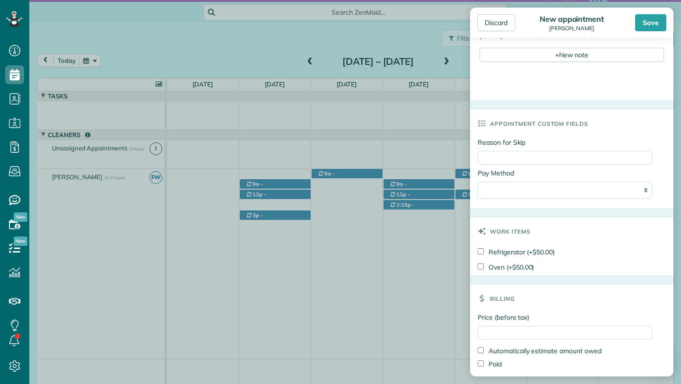
scroll to position [436, 0]
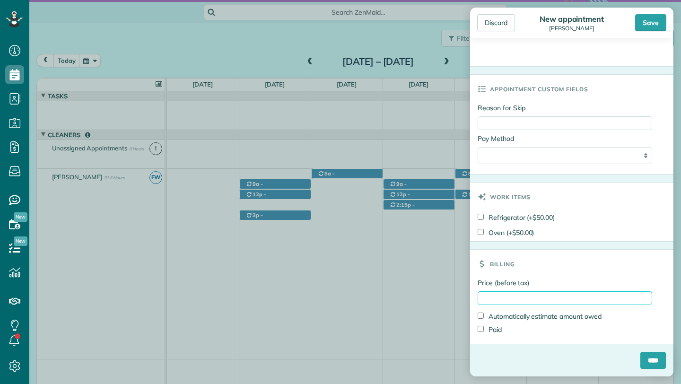
click at [563, 303] on input "Price (before tax)" at bounding box center [565, 298] width 174 height 14
type input "***"
click at [646, 356] on input "****" at bounding box center [653, 360] width 26 height 17
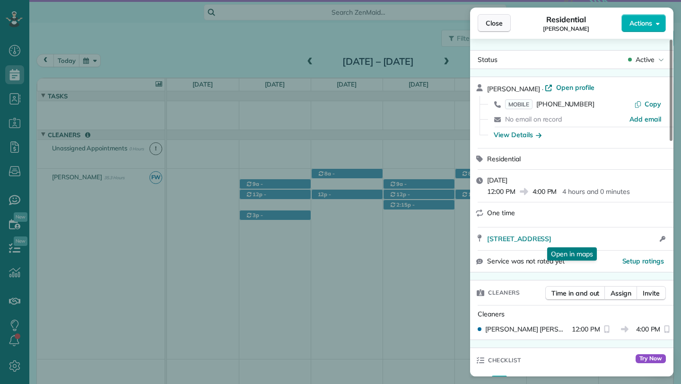
click at [502, 30] on button "Close" at bounding box center [494, 23] width 33 height 18
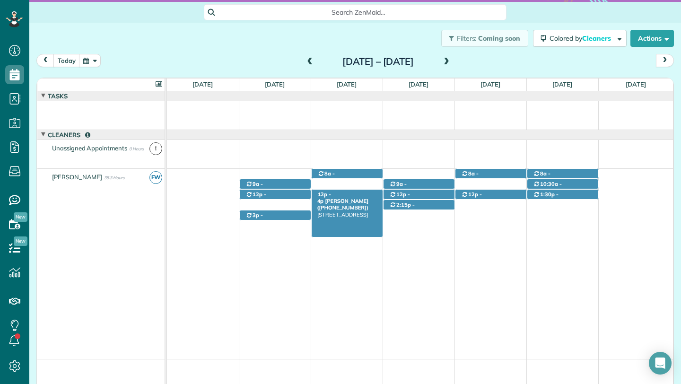
click at [358, 195] on div "12p - 4p Lisa Katzenburger (+12242804491) 23625 Sanctuary Club Drive - Kildeer,…" at bounding box center [347, 195] width 71 height 10
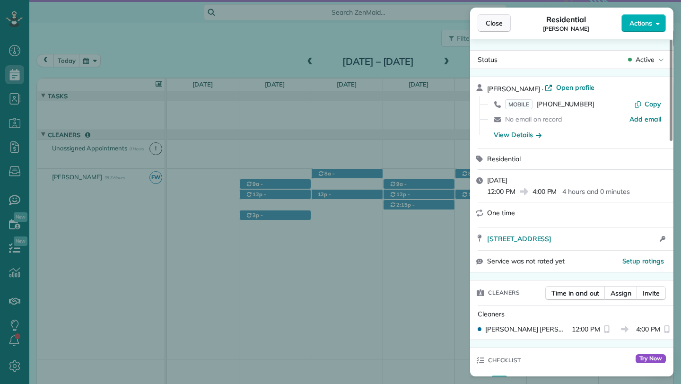
click at [492, 28] on button "Close" at bounding box center [494, 23] width 33 height 18
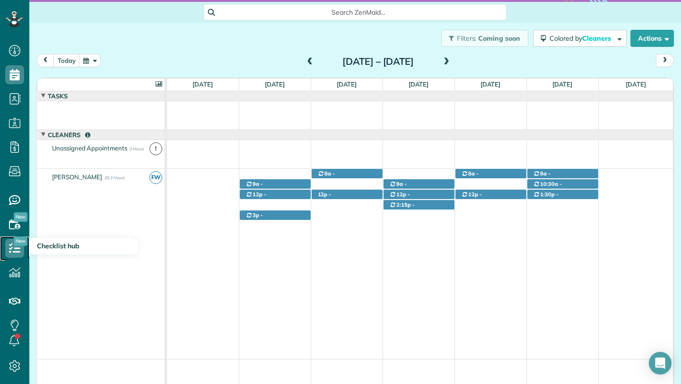
click at [19, 250] on icon at bounding box center [14, 248] width 19 height 19
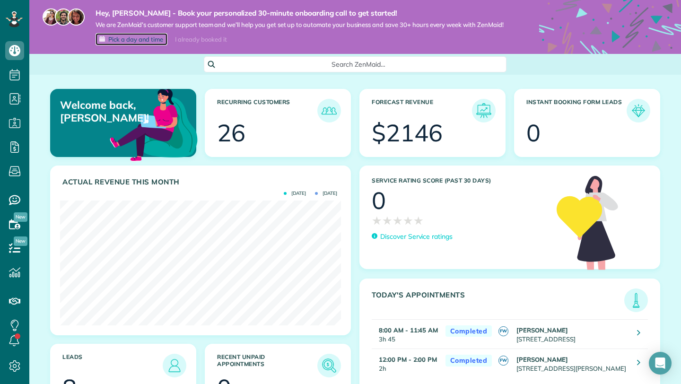
scroll to position [125, 281]
click at [211, 43] on div "I already booked it" at bounding box center [200, 40] width 63 height 12
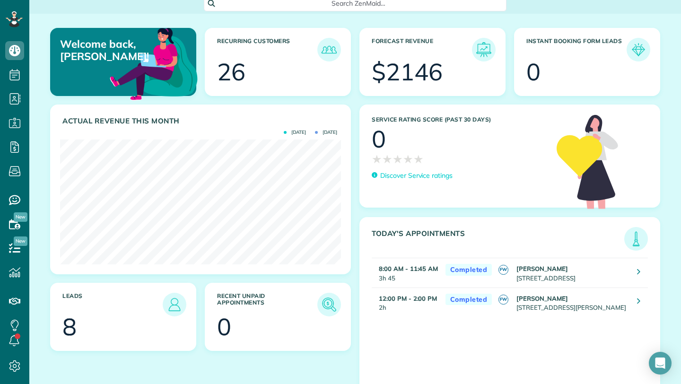
scroll to position [0, 0]
